Goal: Information Seeking & Learning: Learn about a topic

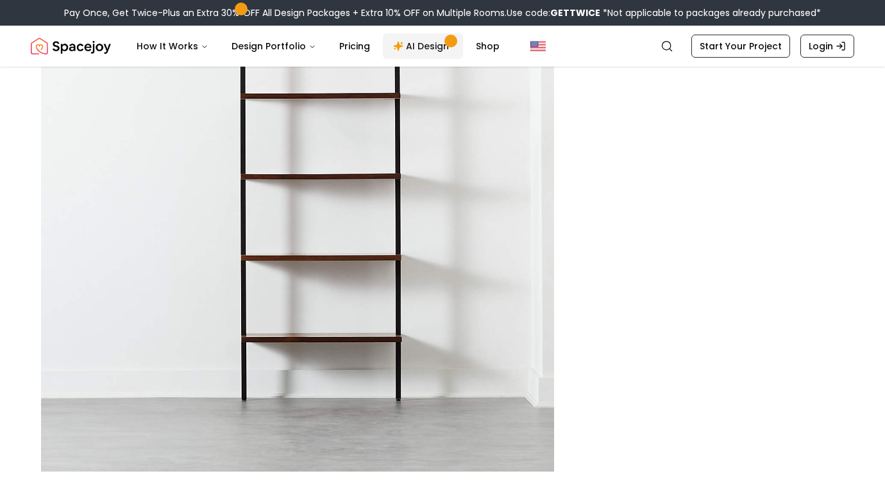
click at [408, 46] on link "AI Design" at bounding box center [423, 46] width 80 height 26
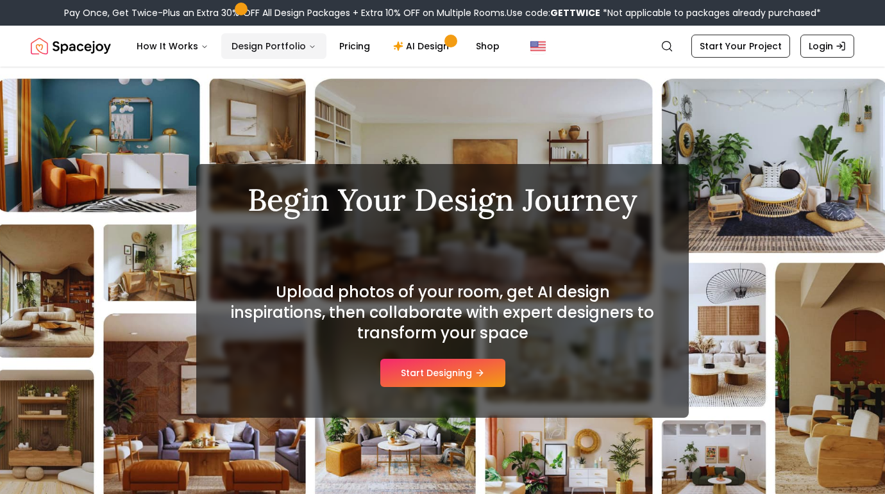
click at [279, 44] on button "Design Portfolio" at bounding box center [273, 46] width 105 height 26
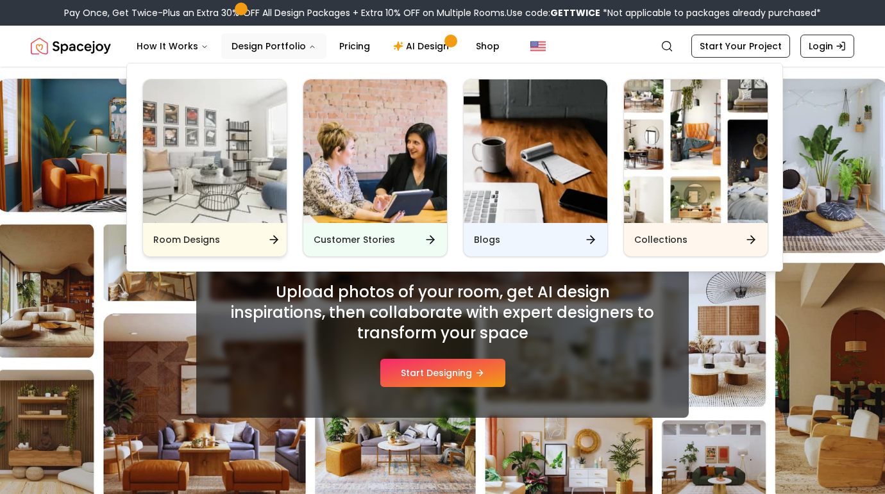
click at [252, 204] on img "Main" at bounding box center [215, 151] width 144 height 144
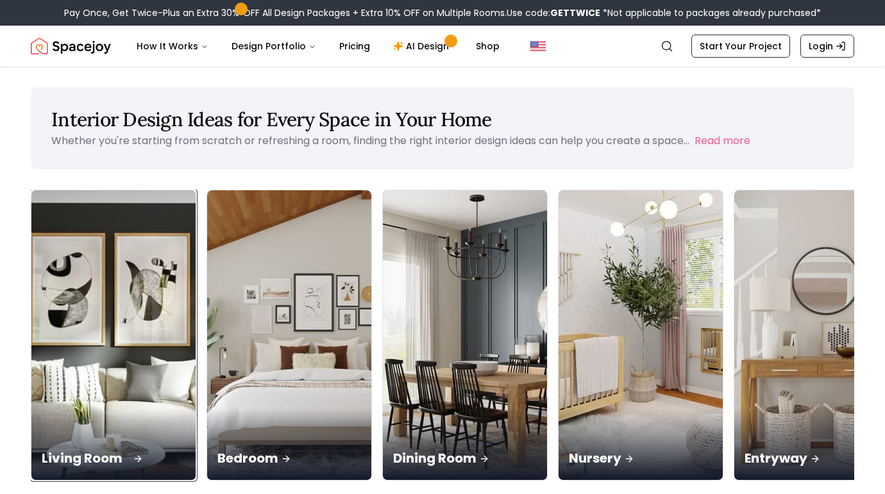
click at [74, 408] on div "Living Room" at bounding box center [113, 444] width 164 height 72
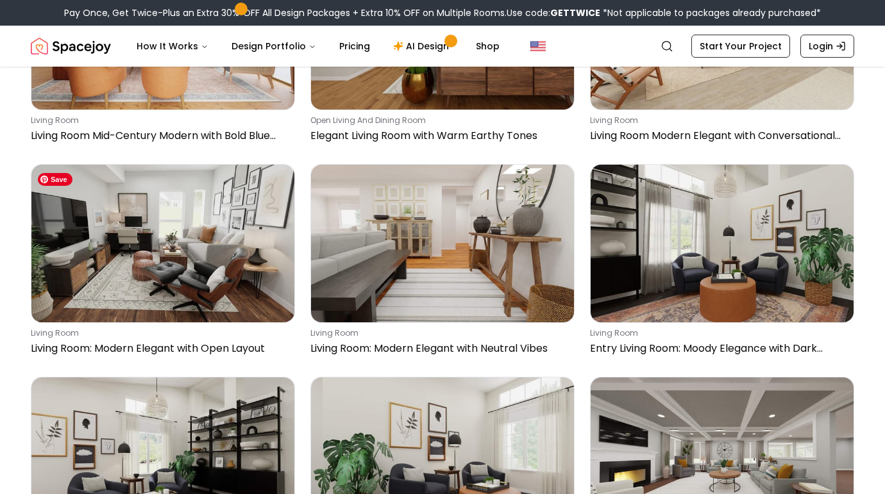
scroll to position [2520, 0]
